Goal: Find contact information: Find contact information

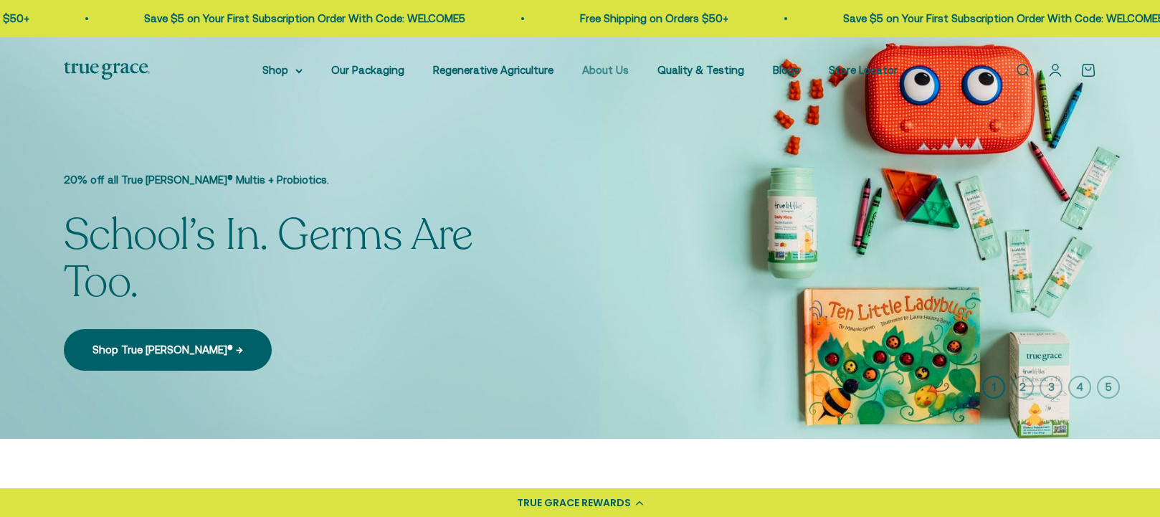
click at [605, 70] on link "About Us" at bounding box center [605, 70] width 47 height 12
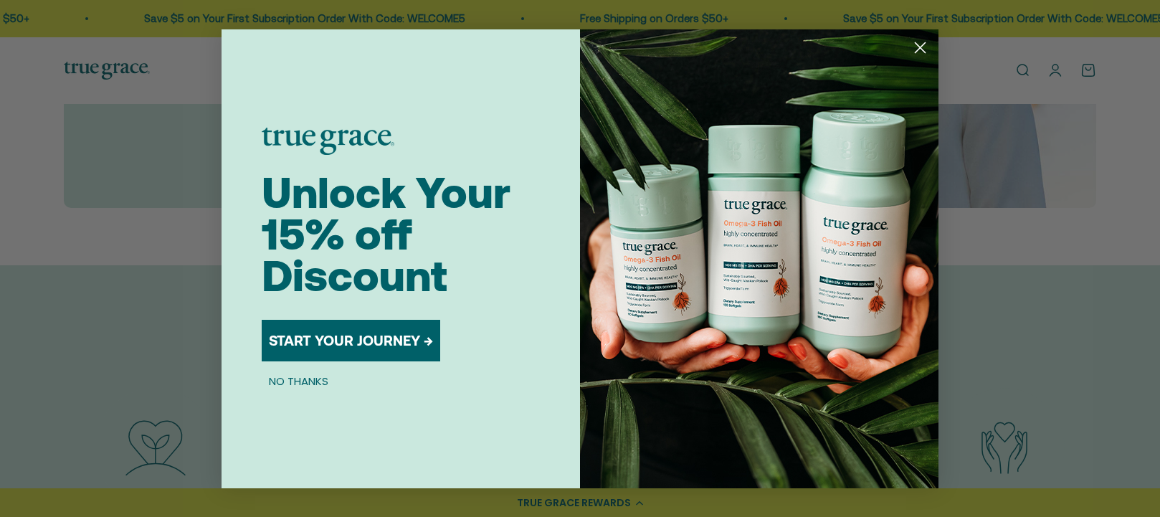
scroll to position [1362, 0]
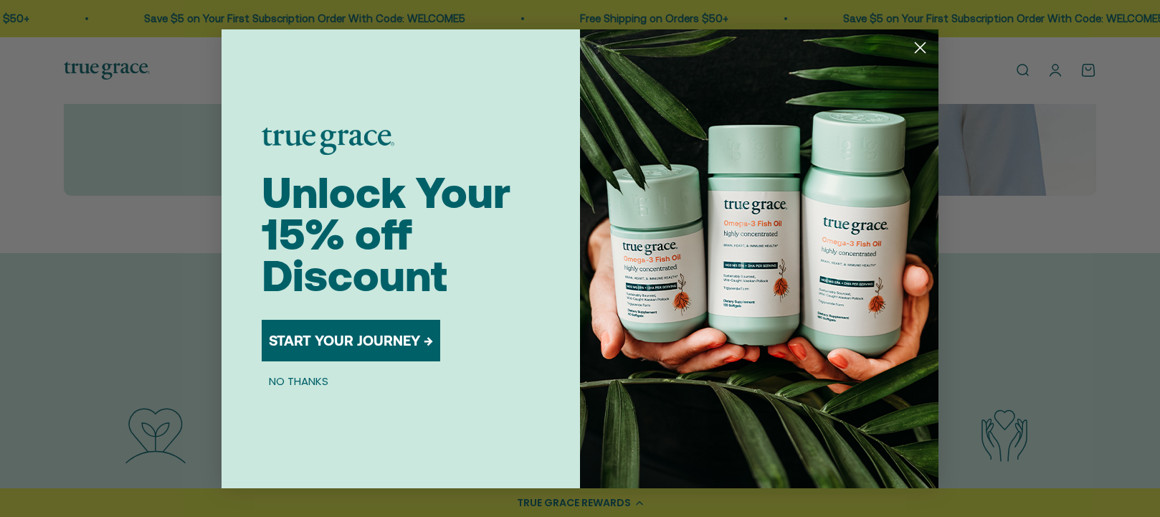
click at [924, 44] on icon "Close dialog" at bounding box center [920, 47] width 10 height 10
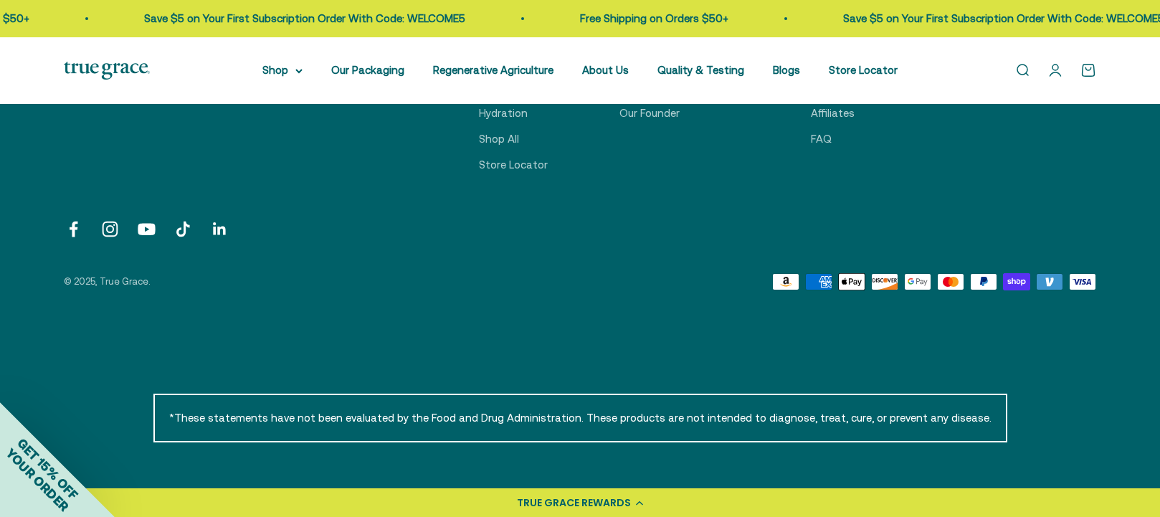
scroll to position [3648, 0]
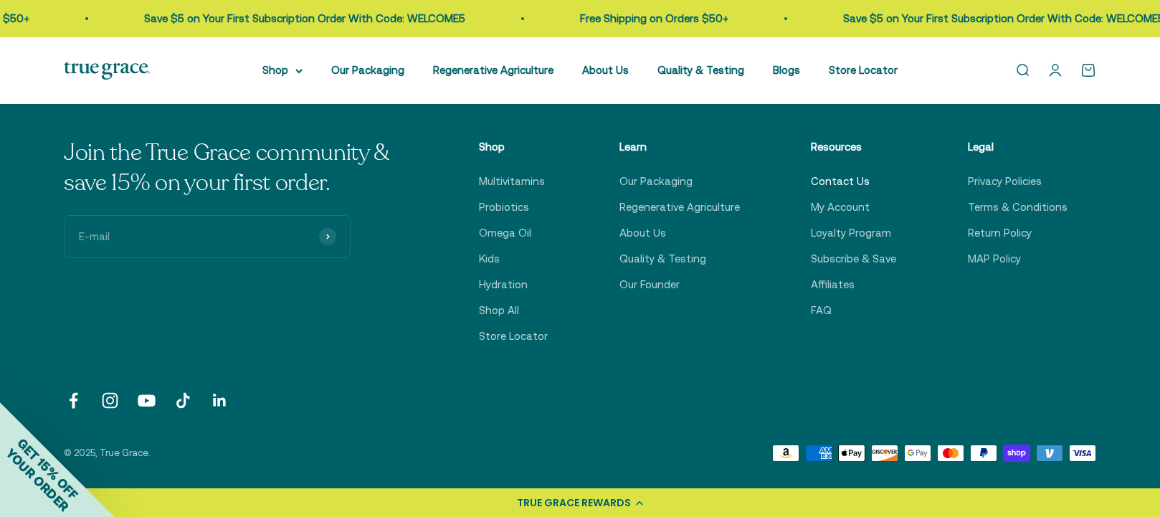
click at [854, 183] on link "Contact Us" at bounding box center [840, 181] width 59 height 17
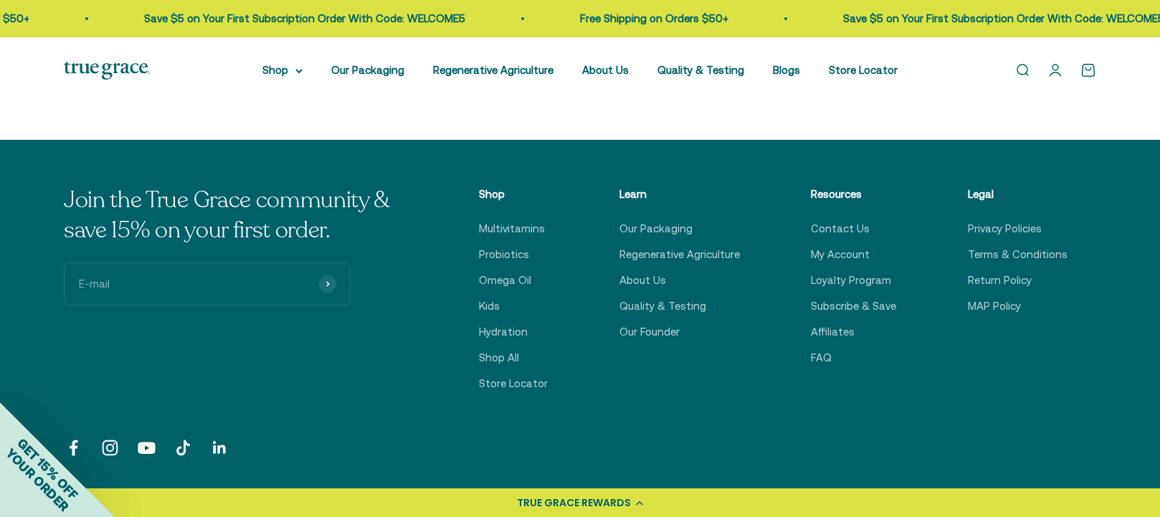
scroll to position [621, 0]
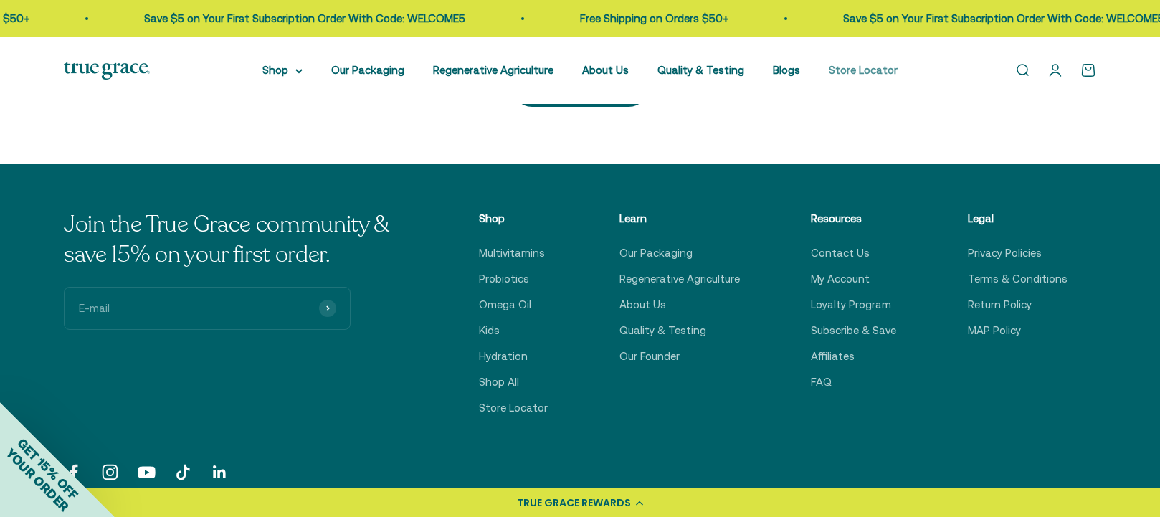
click at [855, 72] on link "Store Locator" at bounding box center [863, 70] width 69 height 12
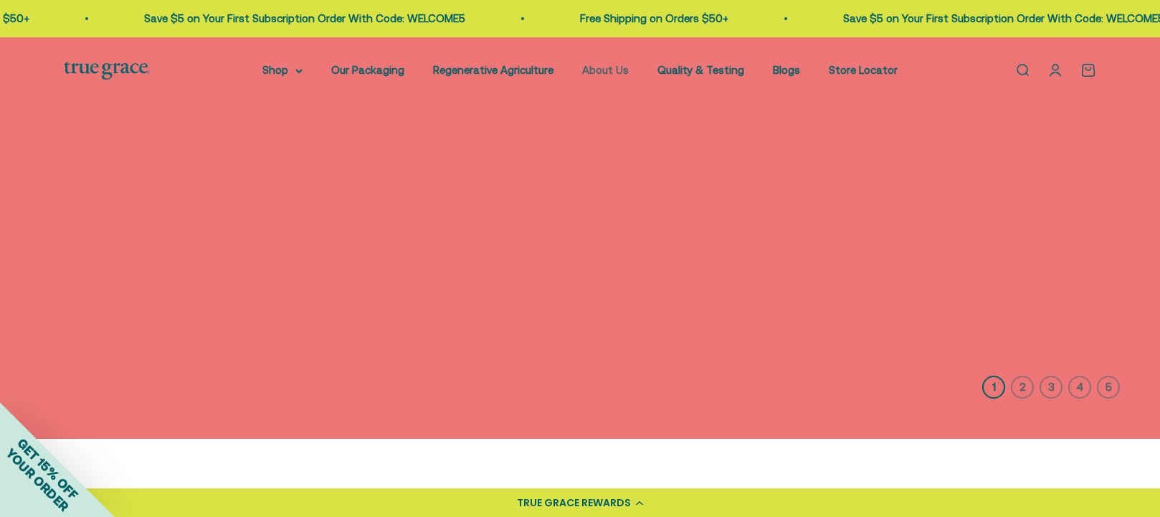
click at [621, 72] on link "About Us" at bounding box center [605, 70] width 47 height 12
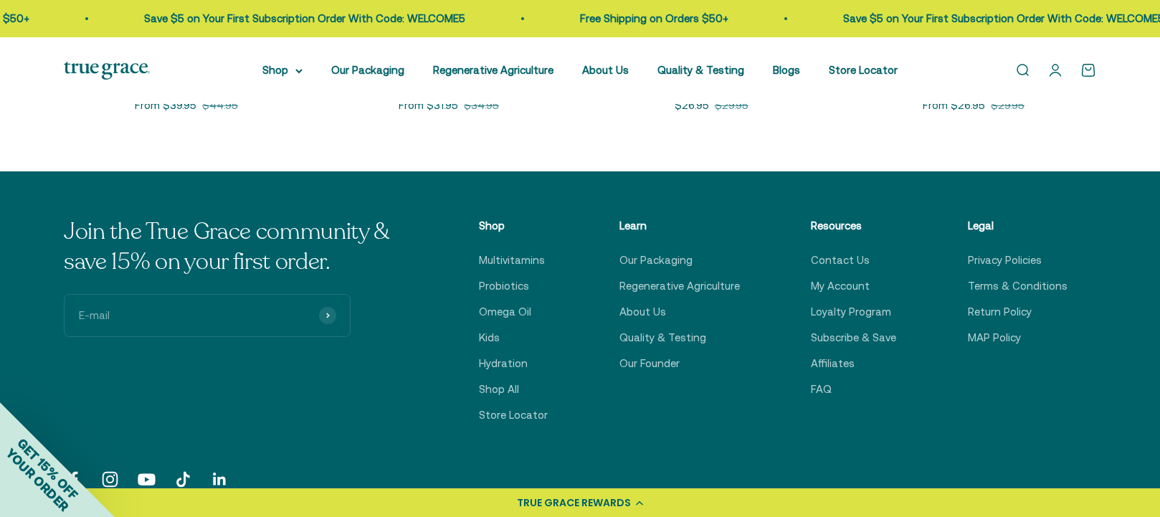
scroll to position [3576, 0]
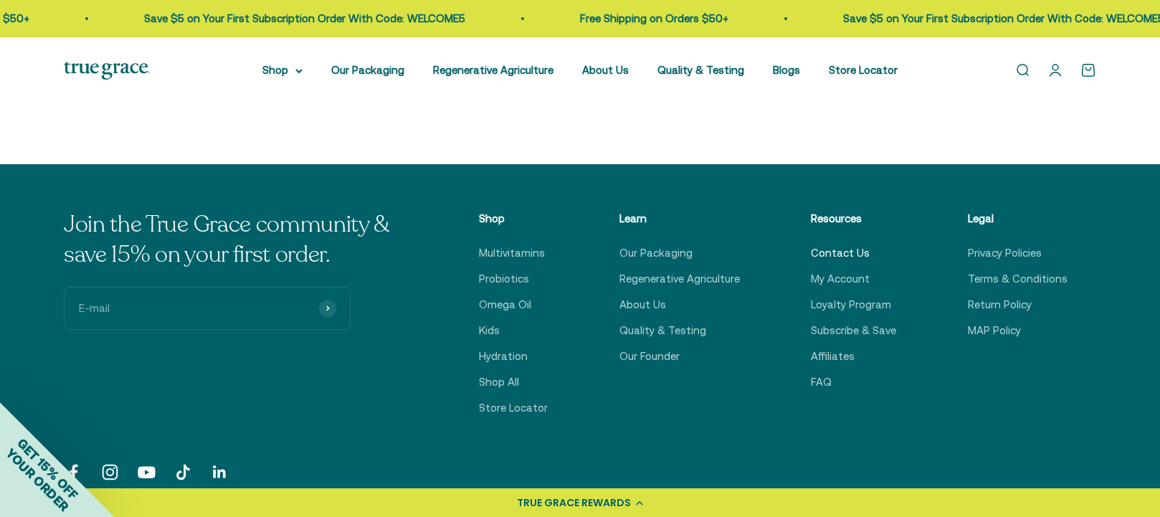
click at [857, 249] on link "Contact Us" at bounding box center [840, 252] width 59 height 17
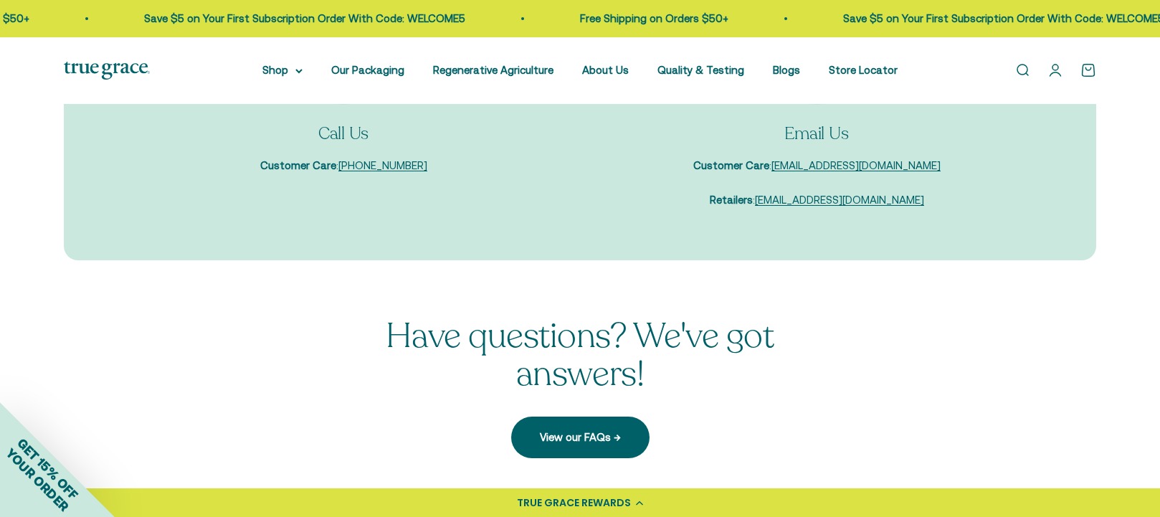
scroll to position [215, 0]
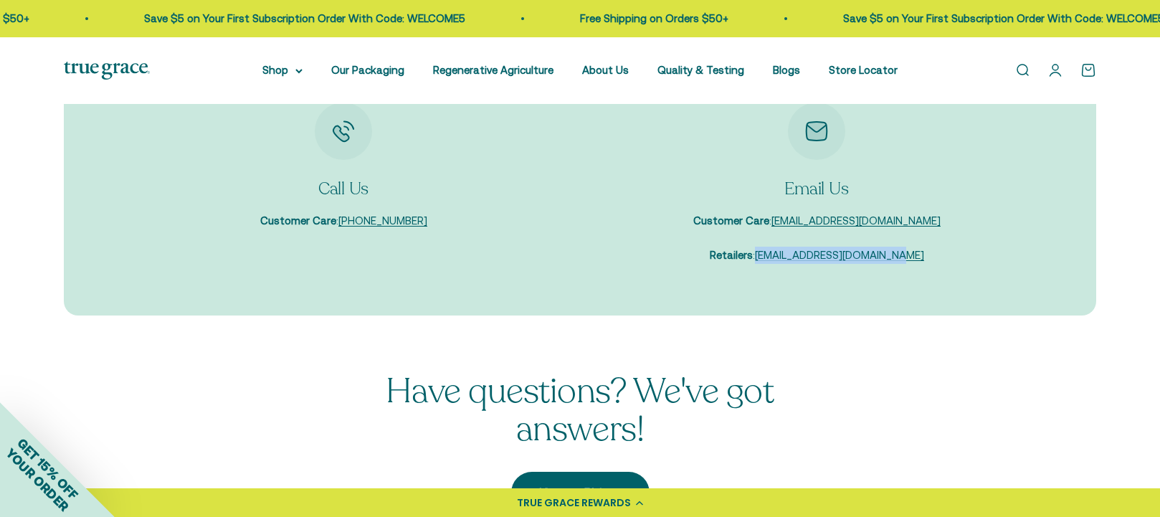
drag, startPoint x: 960, startPoint y: 254, endPoint x: 771, endPoint y: 266, distance: 190.3
click at [771, 266] on div "Call Us Customer Care : [PHONE_NUMBER] Email Us Customer Care : [EMAIL_ADDRESS]…" at bounding box center [580, 183] width 1032 height 265
copy p "[EMAIL_ADDRESS][DOMAIN_NAME]"
